Goal: Task Accomplishment & Management: Complete application form

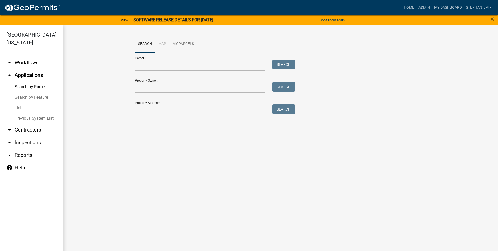
scroll to position [6, 0]
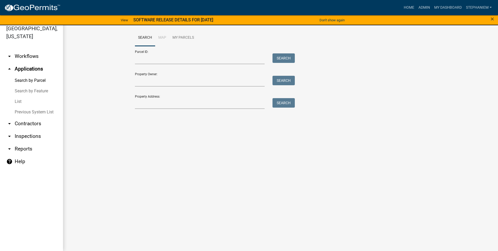
click at [37, 134] on link "arrow_drop_down Inspections" at bounding box center [31, 136] width 63 height 13
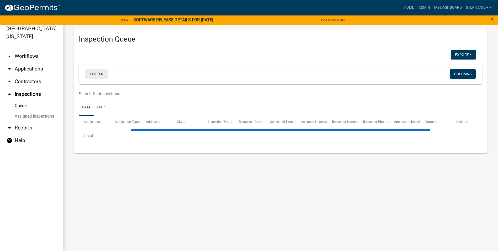
click at [101, 72] on link "+ Filter" at bounding box center [96, 73] width 23 height 9
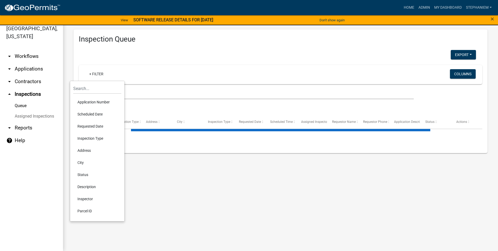
click at [111, 114] on li "Scheduled Date" at bounding box center [97, 114] width 48 height 12
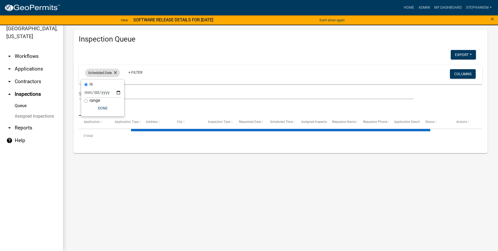
select select "3: 100"
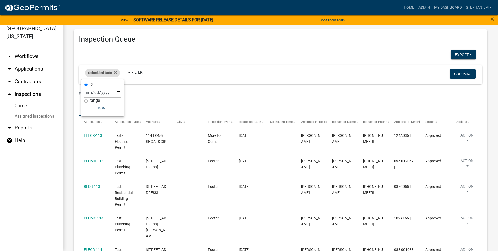
click at [117, 73] on div "Scheduled Date" at bounding box center [102, 73] width 35 height 8
click at [116, 72] on icon at bounding box center [115, 72] width 3 height 3
click at [90, 75] on link "+ Filter" at bounding box center [96, 73] width 23 height 9
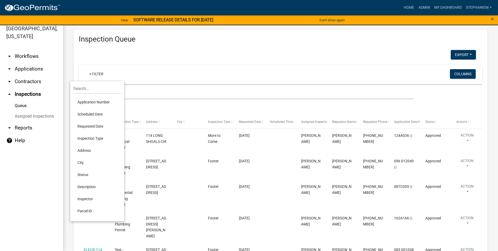
click at [96, 127] on li "Requested Date" at bounding box center [97, 126] width 48 height 12
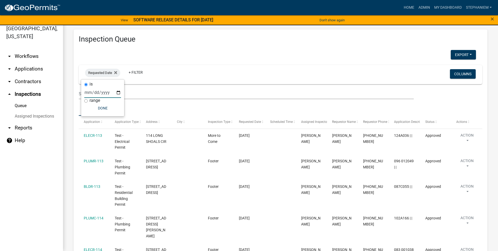
click at [119, 93] on input "date" at bounding box center [102, 92] width 37 height 11
type input "[DATE]"
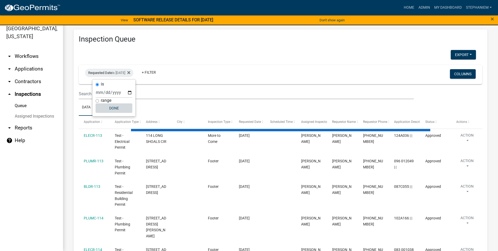
click at [104, 111] on button "Done" at bounding box center [114, 107] width 37 height 9
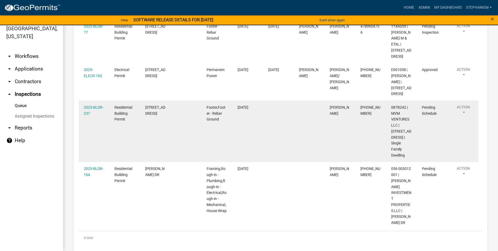
scroll to position [118, 0]
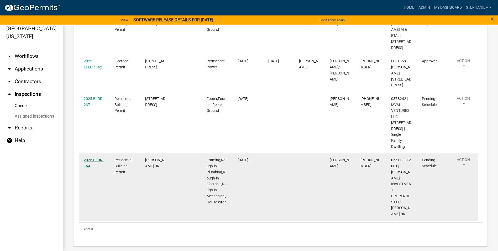
click at [103, 161] on link "2025-BLDR-164" at bounding box center [94, 163] width 20 height 10
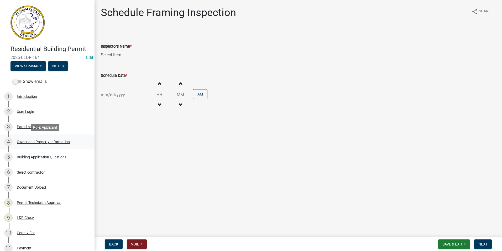
click at [39, 141] on div "Owner and Property Information" at bounding box center [43, 142] width 53 height 4
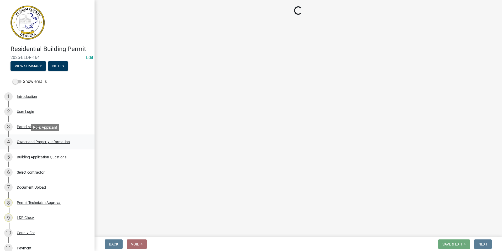
select select "34fe85c2-5f76-4343-b6bb-8ca387e0bed7"
select select "83394b22-4a11-496c-8e5c-75ade2e72faf"
select select "295c155f-de53-4b68-9fdd-08c8883e9b6f"
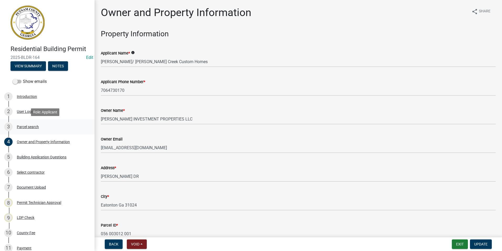
click at [44, 123] on div "3 Parcel search" at bounding box center [45, 126] width 82 height 8
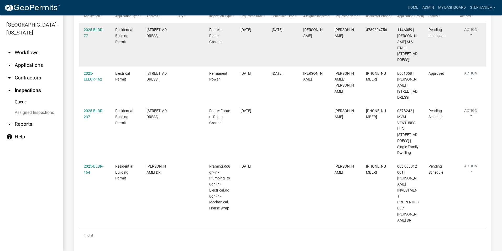
scroll to position [102, 0]
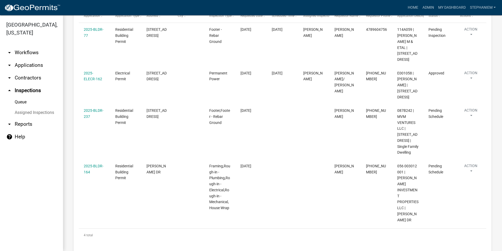
click at [68, 153] on div "Inspection Queue Export Excel Format (.xlsx) CSV Format (.csv) Requested Date i…" at bounding box center [282, 87] width 439 height 349
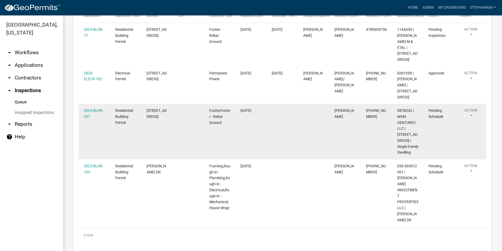
click at [91, 113] on div "2025-BLDR-237" at bounding box center [94, 113] width 21 height 12
click at [95, 110] on link "2025-BLDR-237" at bounding box center [94, 113] width 20 height 10
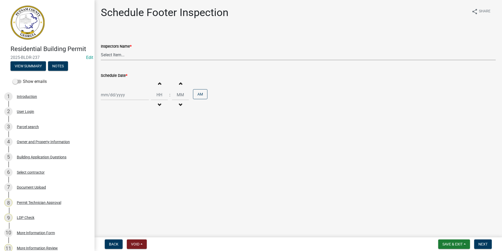
click at [110, 56] on select "Select Item... mrivera ([PERSON_NAME]) [PERSON_NAME] ([PERSON_NAME] ([PERSON_NA…" at bounding box center [298, 54] width 395 height 11
select select "a0ea4169-8540-4a2c-b9f4-cf4c1ffdeb95"
click at [101, 49] on select "Select Item... mrivera ([PERSON_NAME]) [PERSON_NAME] ([PERSON_NAME] ([PERSON_NA…" at bounding box center [298, 54] width 395 height 11
select select "10"
select select "2025"
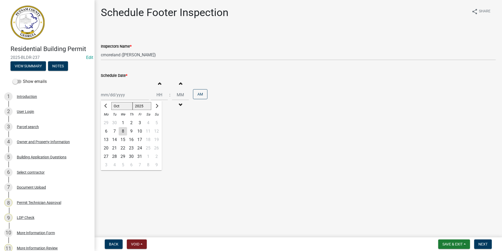
click at [117, 98] on div "[PERSON_NAME] Feb Mar Apr [PERSON_NAME][DATE] Oct Nov [DATE] 1526 1527 1528 152…" at bounding box center [125, 94] width 48 height 11
click at [130, 130] on div "9" at bounding box center [131, 131] width 8 height 8
type input "[DATE]"
click at [484, 242] on span "Next" at bounding box center [483, 244] width 9 height 4
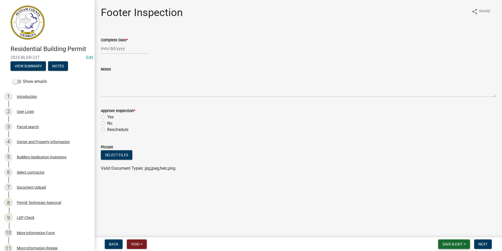
click at [447, 240] on button "Save & Exit" at bounding box center [455, 243] width 32 height 9
click at [448, 229] on button "Save & Exit" at bounding box center [449, 230] width 42 height 13
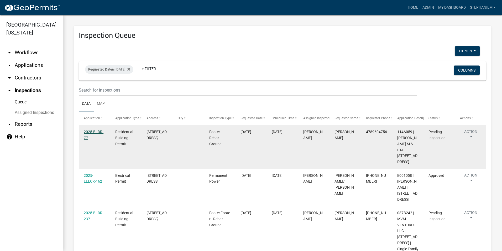
click at [89, 130] on link "2025-BLDR-77" at bounding box center [94, 135] width 20 height 10
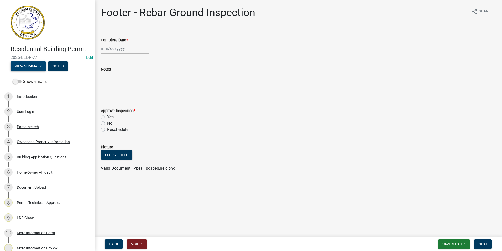
click at [29, 68] on button "View Summary" at bounding box center [28, 65] width 35 height 9
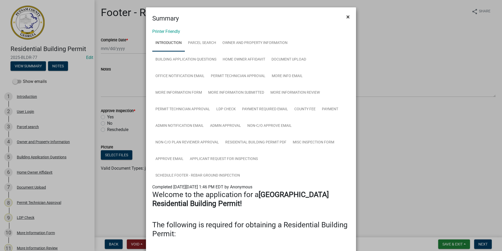
click at [347, 14] on span "×" at bounding box center [348, 16] width 3 height 7
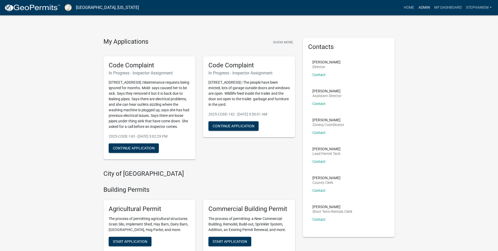
click at [249, 10] on link "Admin" at bounding box center [425, 8] width 16 height 10
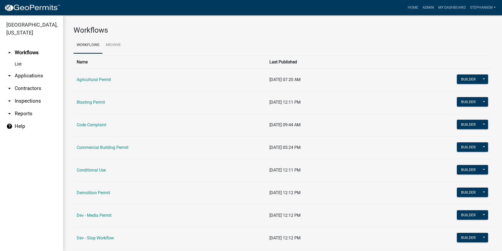
click at [38, 76] on link "arrow_drop_down Applications" at bounding box center [31, 75] width 63 height 13
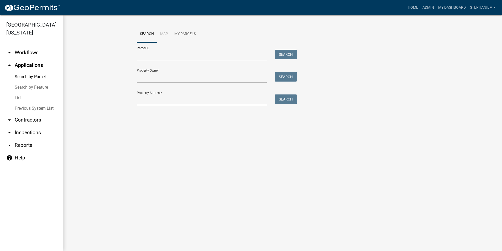
click at [166, 96] on input "Property Address:" at bounding box center [202, 99] width 130 height 11
click at [199, 59] on input "Parcel ID:" at bounding box center [202, 55] width 130 height 11
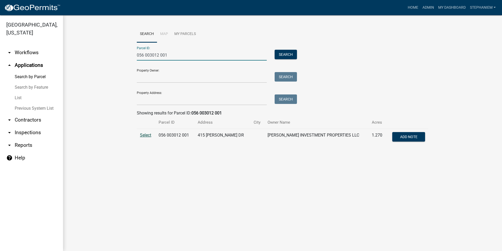
type input "056 003012 001"
click at [145, 135] on span "Select" at bounding box center [145, 134] width 11 height 5
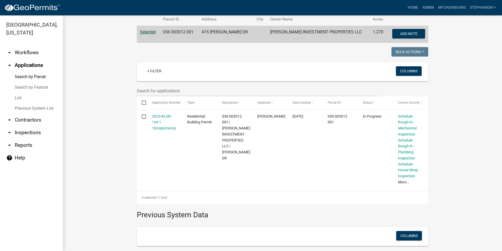
scroll to position [131, 0]
